Goal: Transaction & Acquisition: Purchase product/service

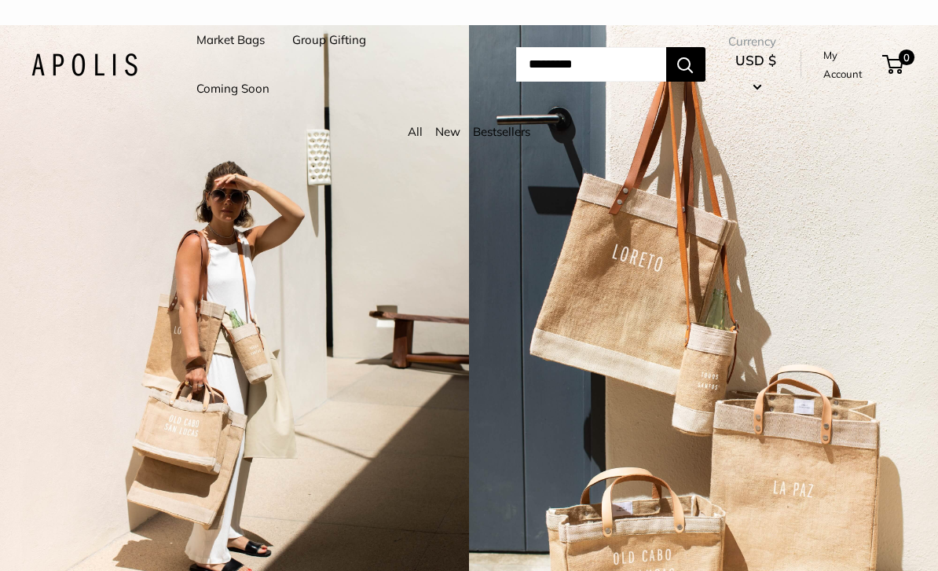
click at [589, 50] on input "Search..." at bounding box center [591, 64] width 150 height 35
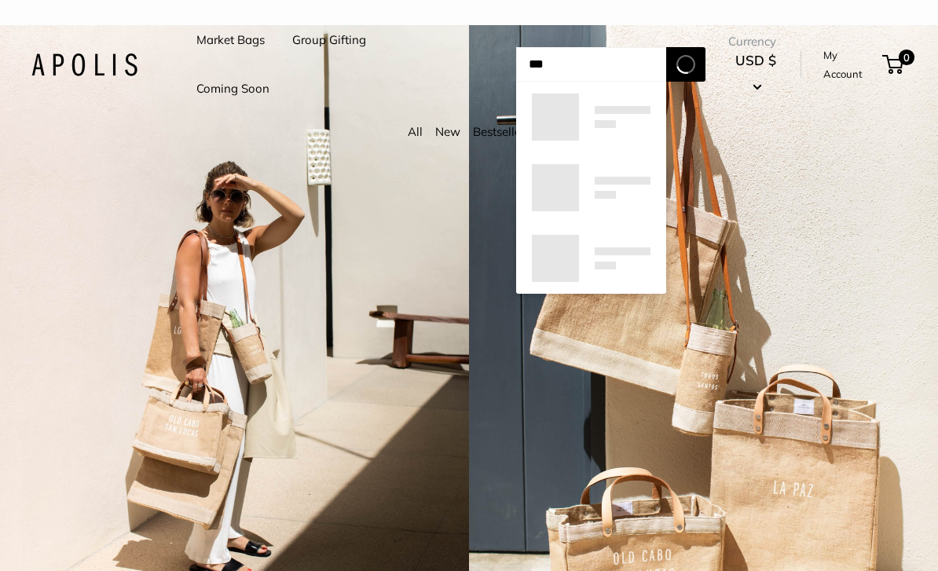
type input "***"
click at [698, 64] on button "Search" at bounding box center [685, 64] width 39 height 35
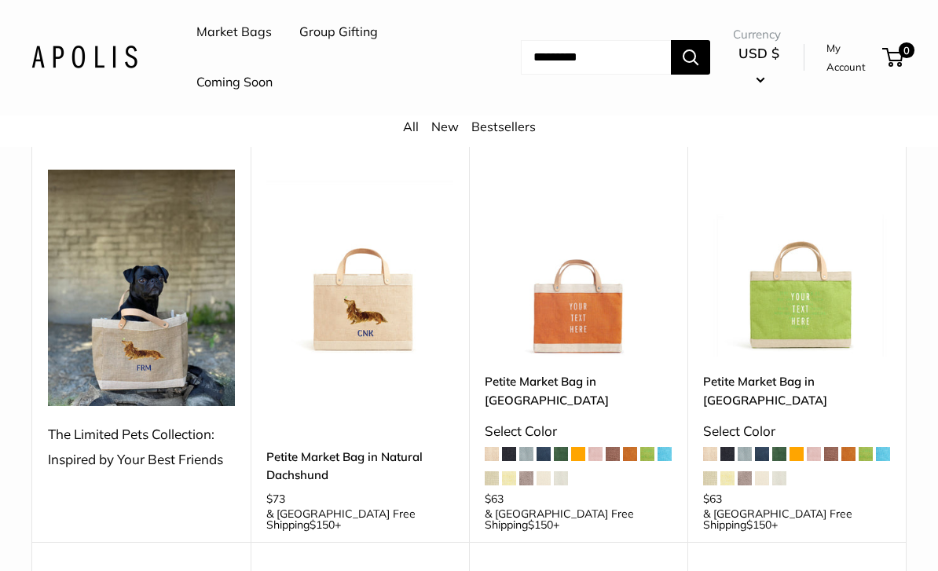
scroll to position [1005, 0]
click at [135, 422] on div "The Limited Pets Collection: Inspired by Your Best Friends" at bounding box center [141, 447] width 187 height 50
click at [101, 422] on div "The Limited Pets Collection: Inspired by Your Best Friends" at bounding box center [141, 447] width 187 height 50
click at [143, 281] on img at bounding box center [141, 288] width 187 height 237
click at [127, 422] on div "The Limited Pets Collection: Inspired by Your Best Friends" at bounding box center [141, 447] width 187 height 50
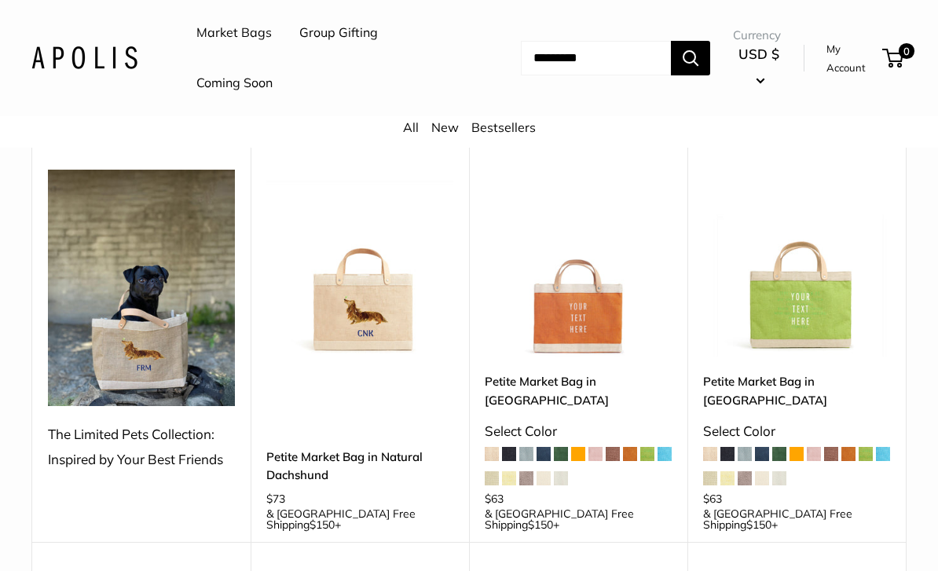
click at [123, 422] on div "The Limited Pets Collection: Inspired by Your Best Friends" at bounding box center [141, 447] width 187 height 50
click at [339, 448] on link "Petite Market Bag in Natural Dachshund" at bounding box center [359, 466] width 187 height 37
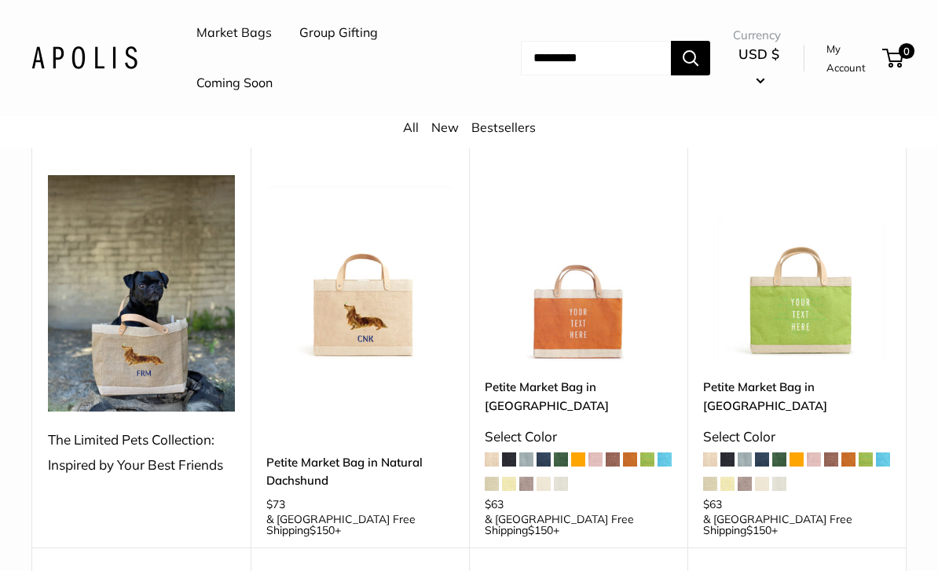
scroll to position [999, 0]
click at [143, 428] on div "The Limited Pets Collection: Inspired by Your Best Friends" at bounding box center [141, 453] width 187 height 50
click at [122, 295] on img at bounding box center [141, 294] width 187 height 237
click at [141, 428] on div "The Limited Pets Collection: Inspired by Your Best Friends" at bounding box center [141, 453] width 187 height 50
click at [136, 343] on div "**********" at bounding box center [141, 343] width 218 height 412
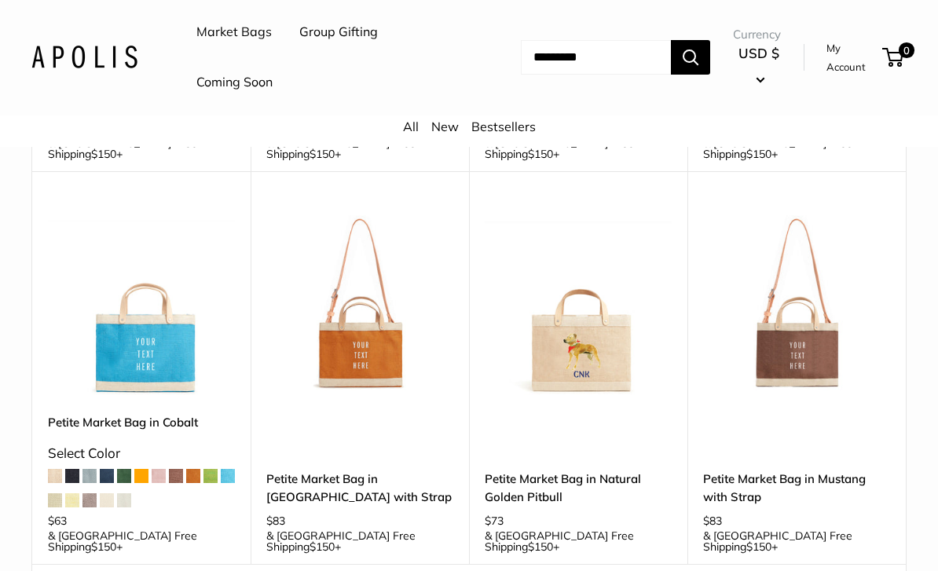
scroll to position [2226, 0]
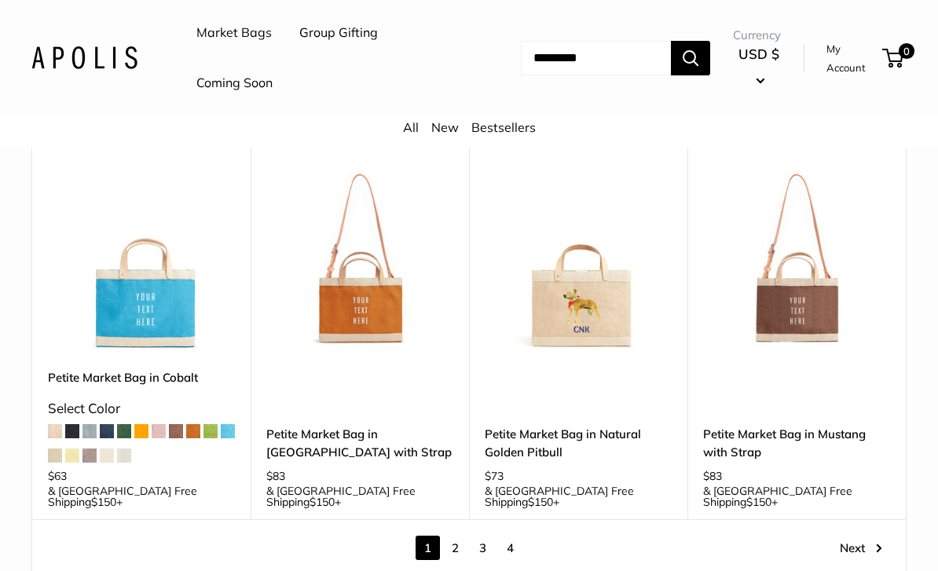
click at [871, 536] on link "Next" at bounding box center [861, 548] width 42 height 24
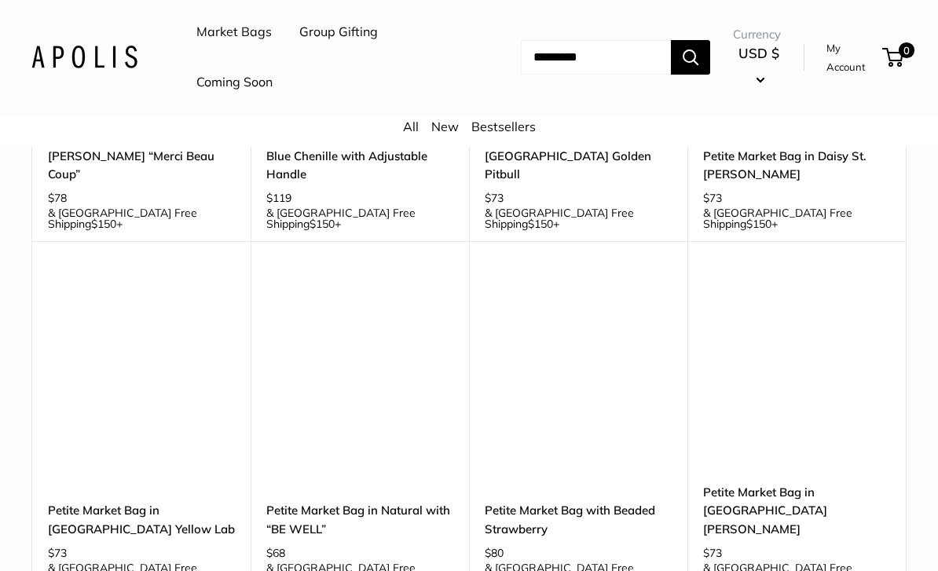
scroll to position [1913, 0]
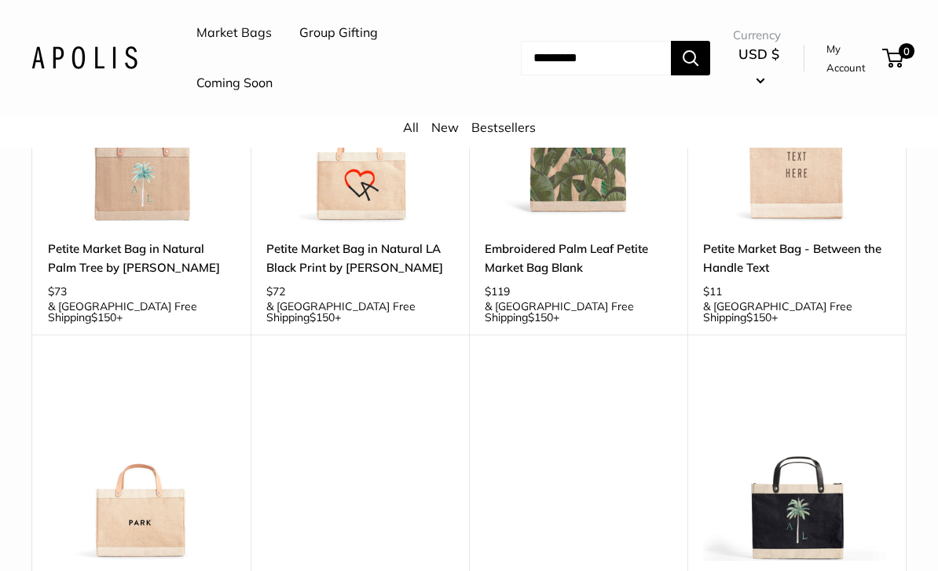
scroll to position [1810, 0]
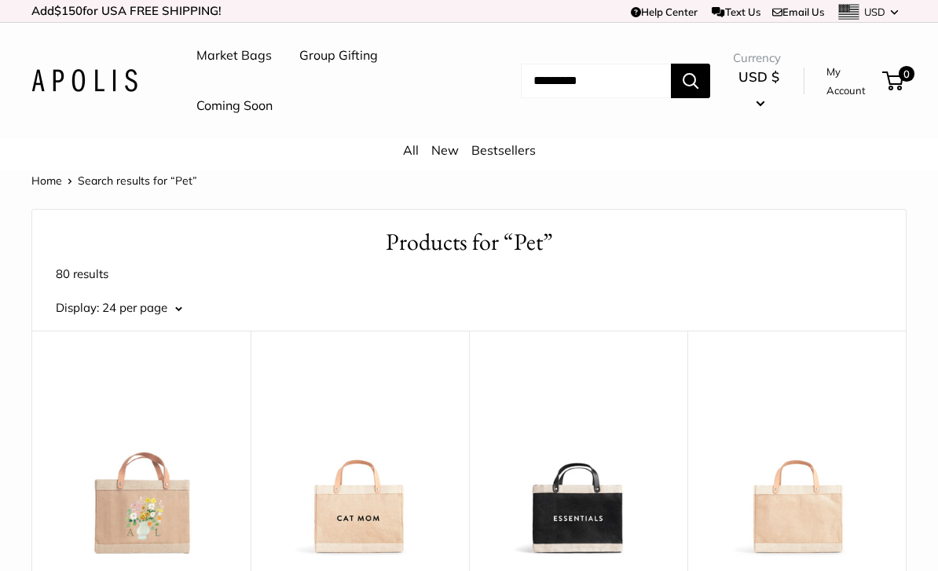
click at [95, 81] on img at bounding box center [84, 80] width 106 height 23
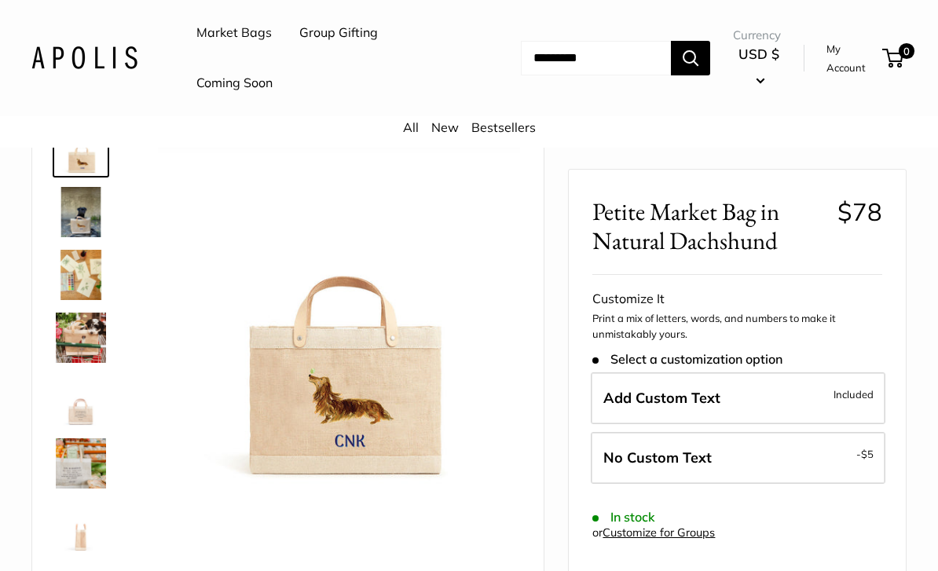
scroll to position [98, 0]
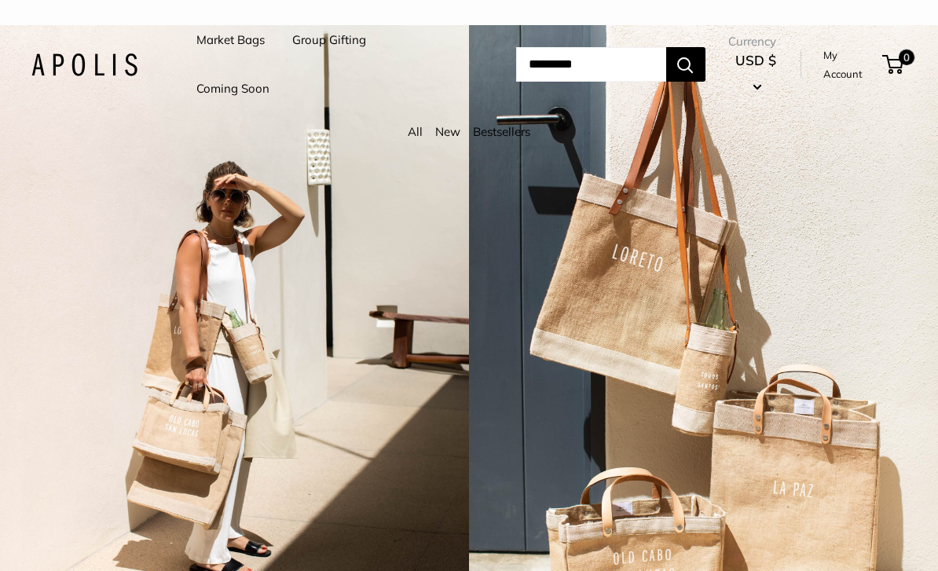
click at [246, 96] on link "Coming Soon" at bounding box center [232, 89] width 73 height 22
